Goal: Find contact information: Find contact information

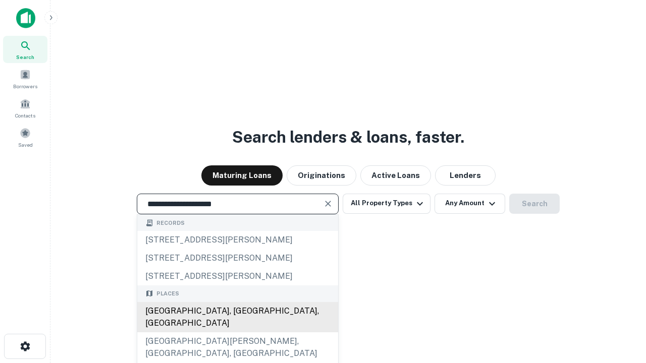
click at [237, 332] on div "[GEOGRAPHIC_DATA], [GEOGRAPHIC_DATA], [GEOGRAPHIC_DATA]" at bounding box center [237, 317] width 201 height 30
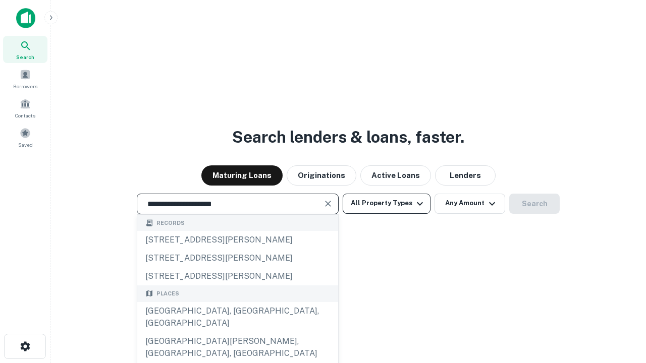
type input "**********"
click at [386, 203] on button "All Property Types" at bounding box center [386, 204] width 88 height 20
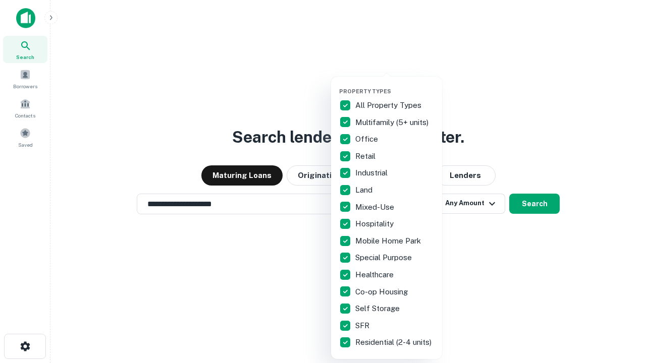
click at [394, 85] on button "button" at bounding box center [394, 85] width 111 height 1
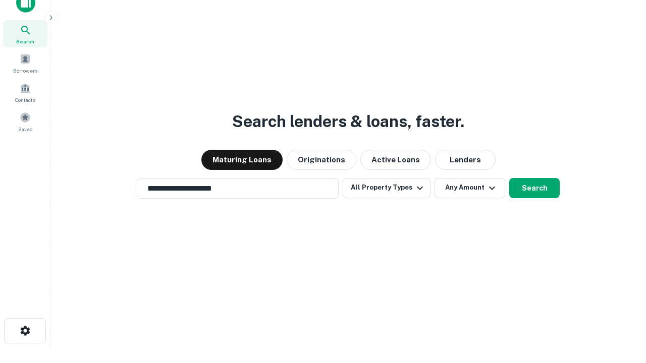
scroll to position [6, 122]
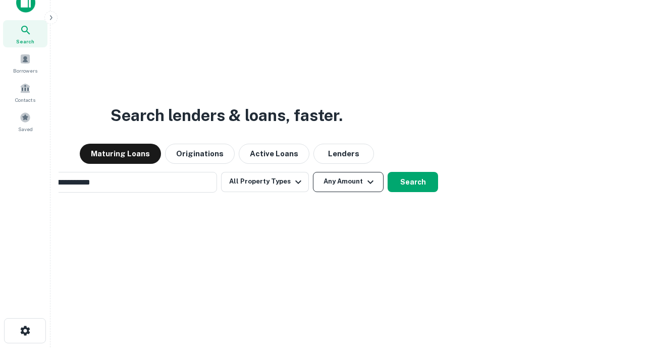
click at [313, 172] on button "Any Amount" at bounding box center [348, 182] width 71 height 20
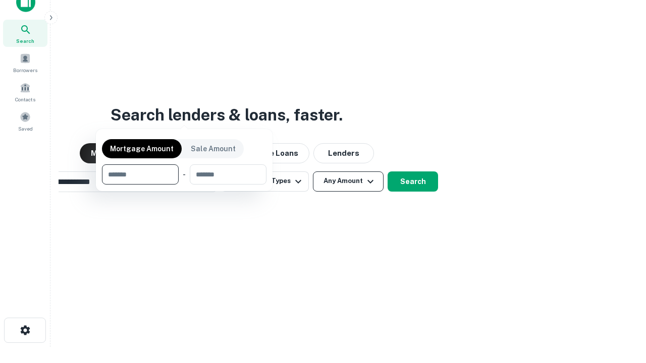
scroll to position [73, 285]
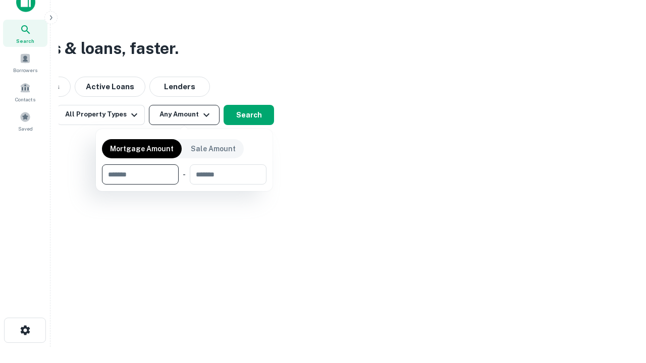
type input "*******"
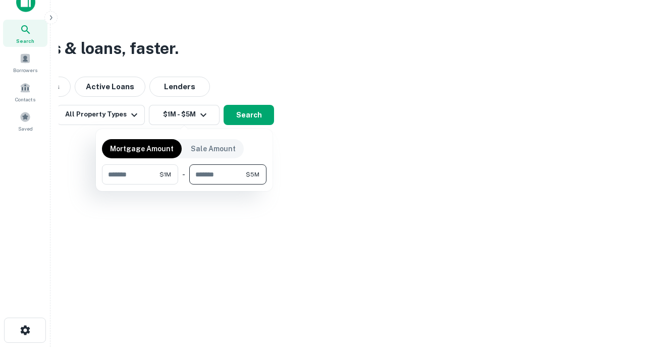
type input "*******"
click at [184, 185] on button "button" at bounding box center [184, 185] width 164 height 1
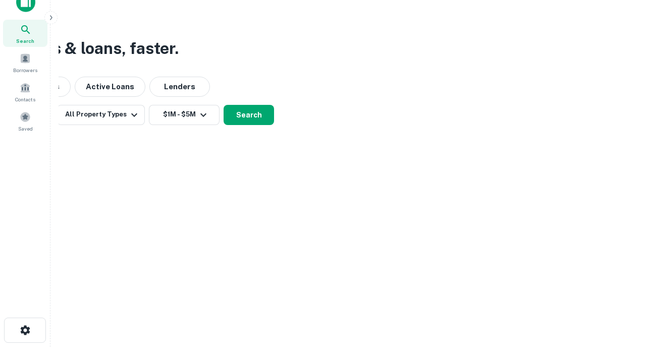
scroll to position [6, 186]
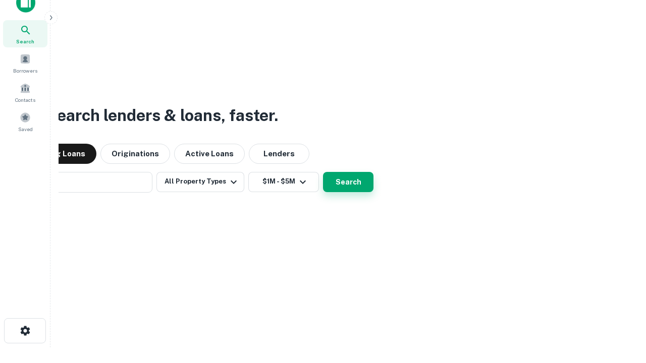
click at [323, 172] on button "Search" at bounding box center [348, 182] width 50 height 20
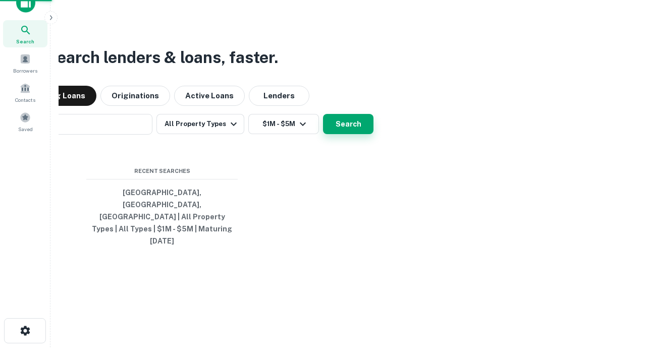
scroll to position [27, 285]
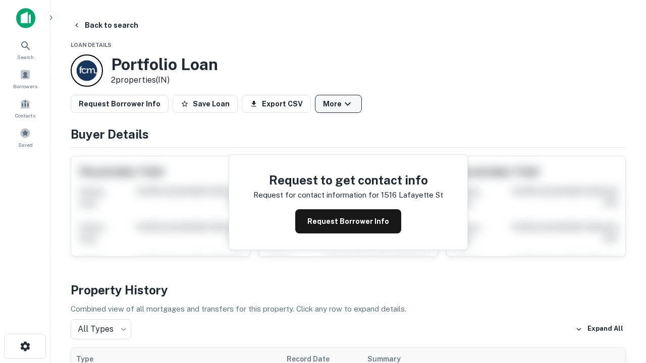
click at [338, 104] on button "More" at bounding box center [338, 104] width 47 height 18
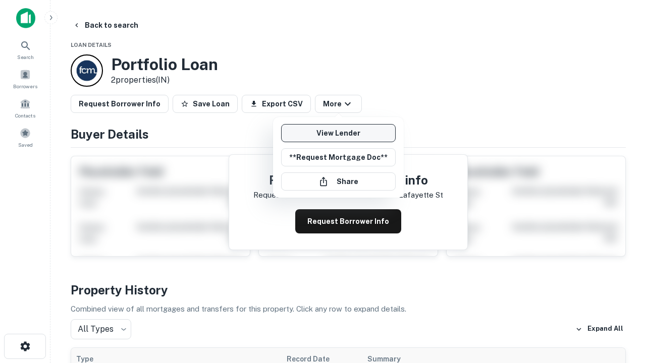
click at [338, 133] on link "View Lender" at bounding box center [338, 133] width 114 height 18
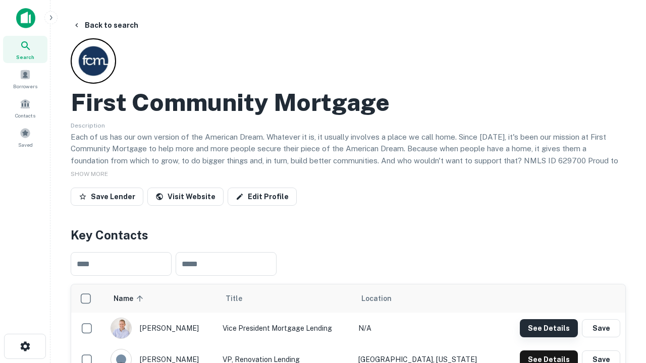
click at [548, 328] on button "See Details" at bounding box center [549, 328] width 58 height 18
click at [25, 347] on icon "button" at bounding box center [25, 346] width 12 height 12
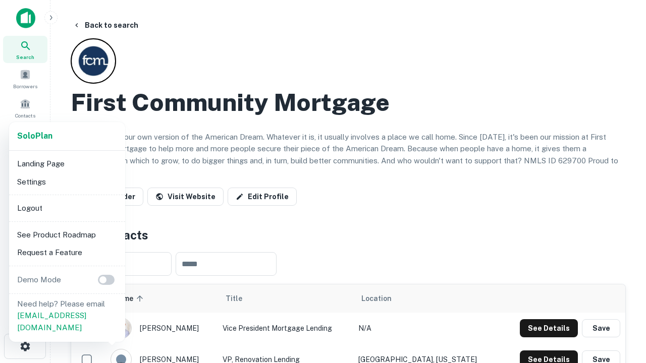
click at [67, 208] on li "Logout" at bounding box center [67, 208] width 108 height 18
